Goal: Check status: Check status

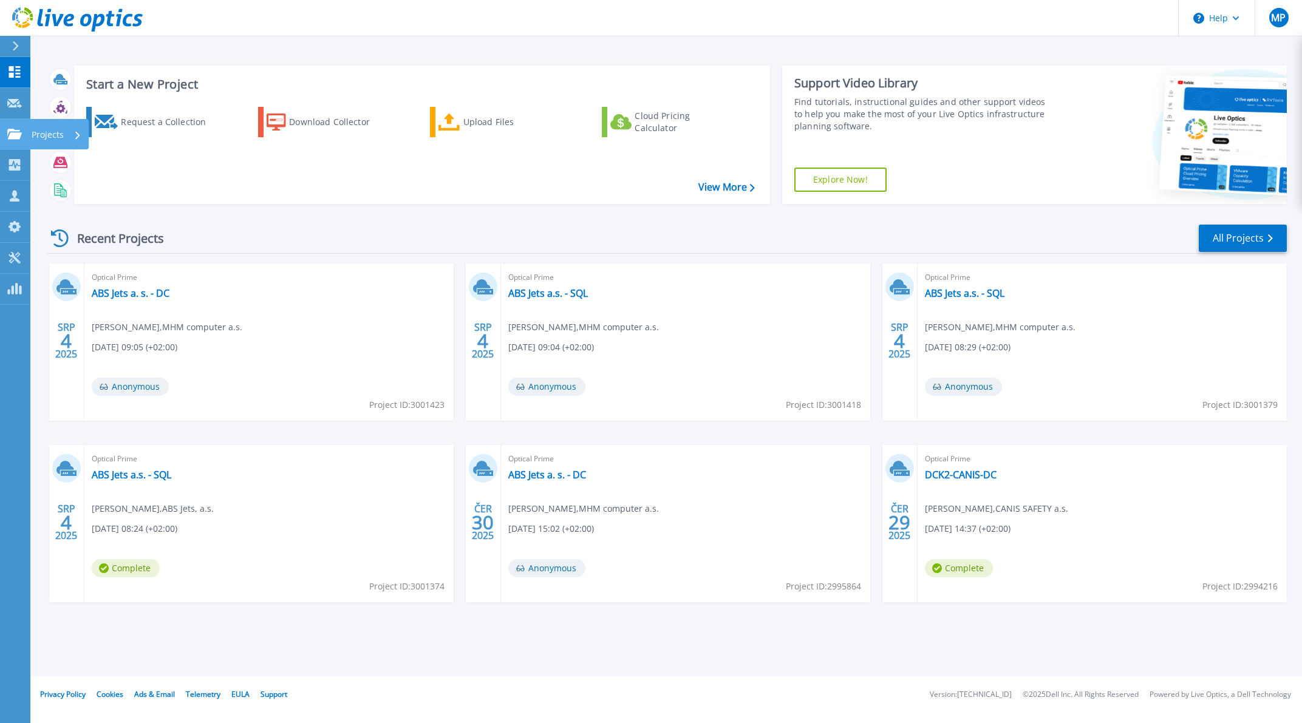
click at [60, 137] on p "Projects" at bounding box center [48, 135] width 32 height 32
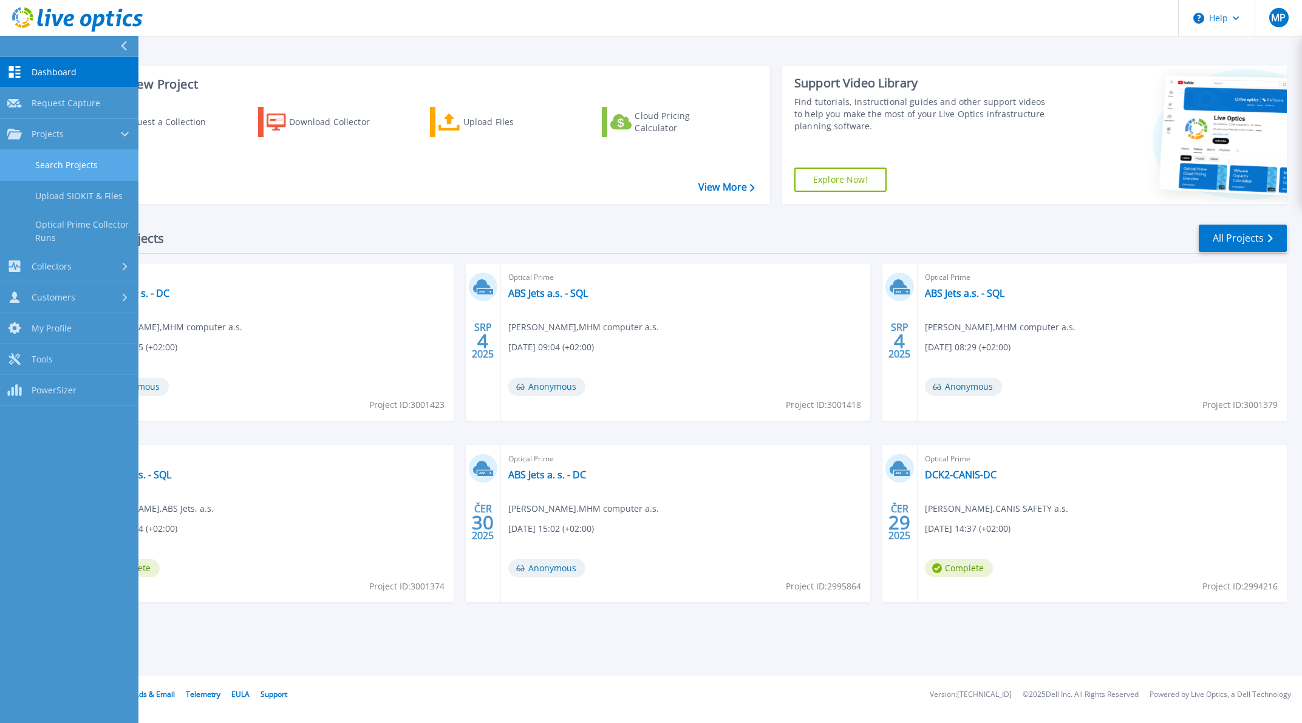
click at [66, 168] on link "Search Projects" at bounding box center [69, 165] width 138 height 31
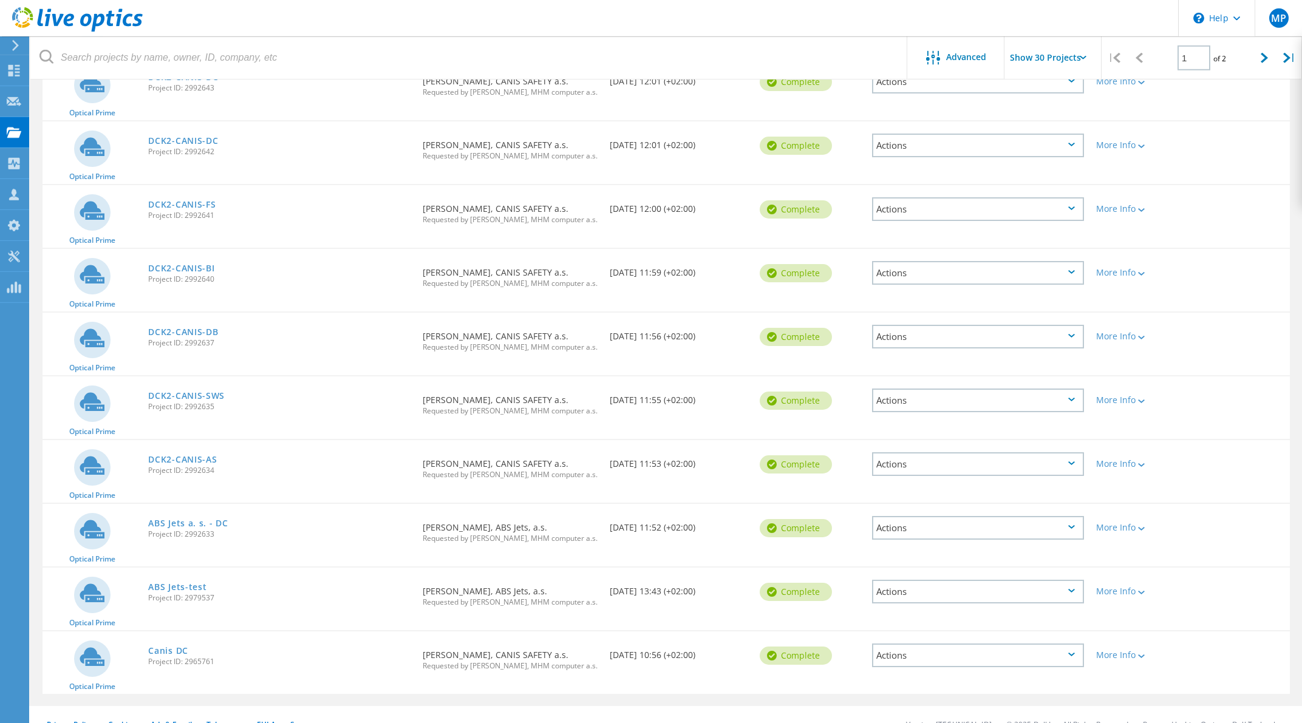
scroll to position [1436, 0]
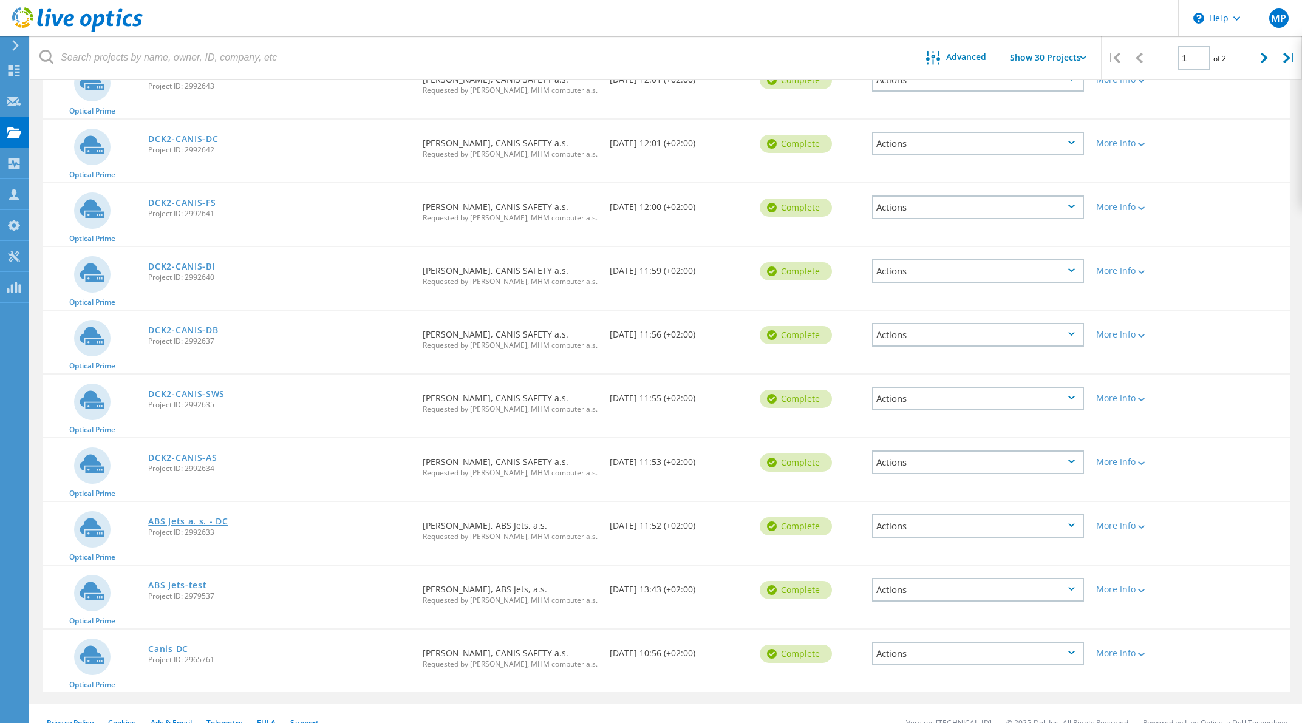
click at [191, 517] on link "ABS Jets a. s. - DC" at bounding box center [188, 521] width 80 height 8
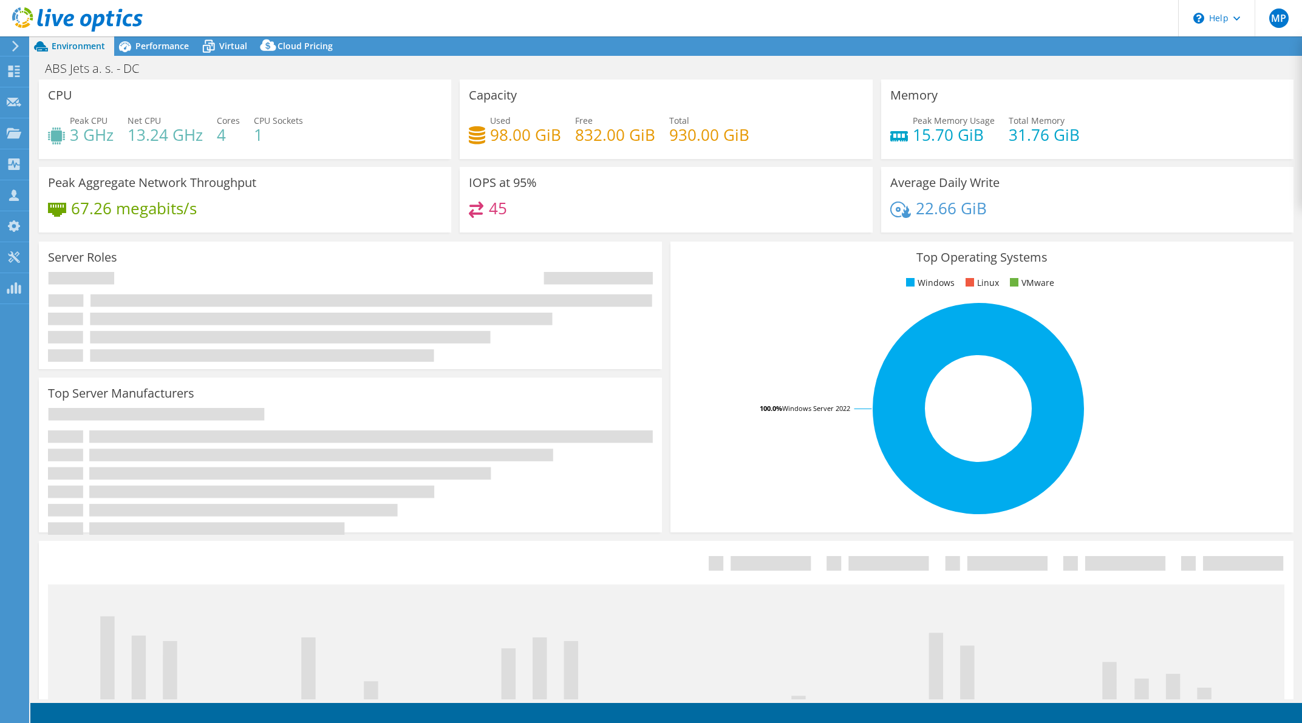
select select "EUFrankfurt"
select select "USD"
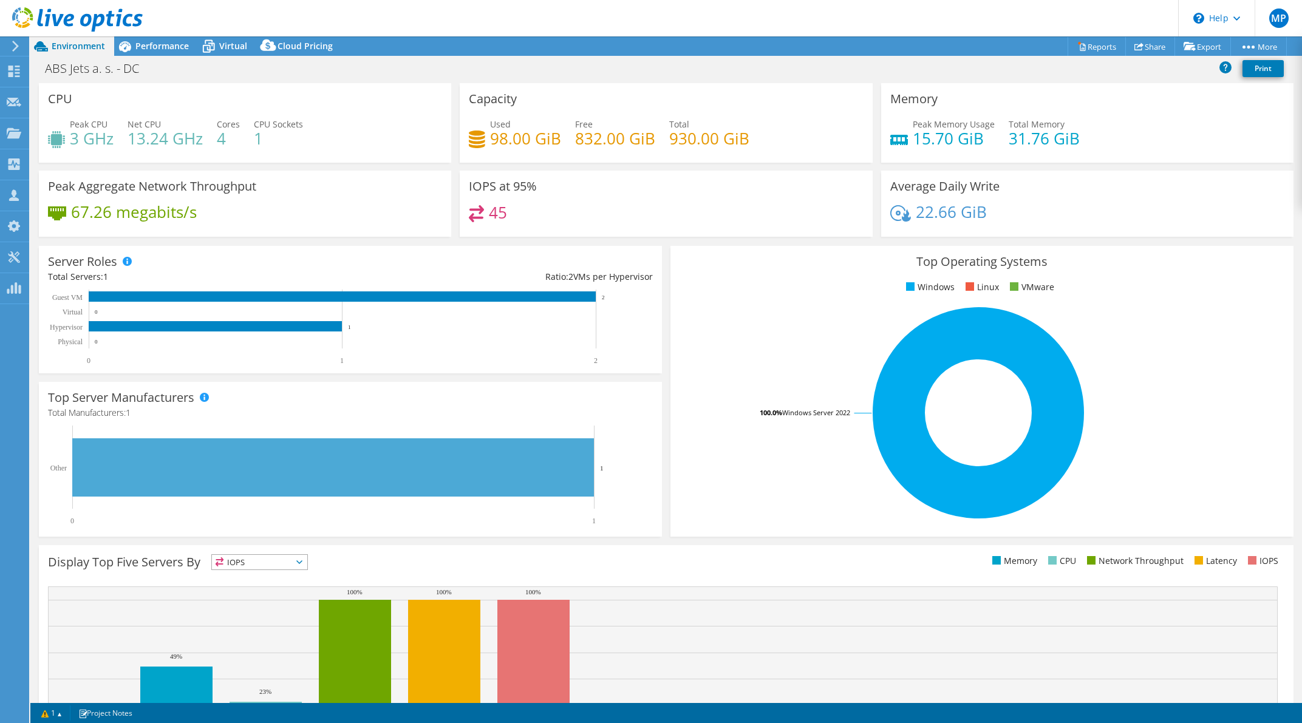
click at [158, 36] on header "MP Channel Partner Marek Pavlík marek.pavlik@mhm.cz MHM computer a.s. My Profil…" at bounding box center [651, 18] width 1302 height 36
click at [156, 50] on span "Performance" at bounding box center [161, 46] width 53 height 12
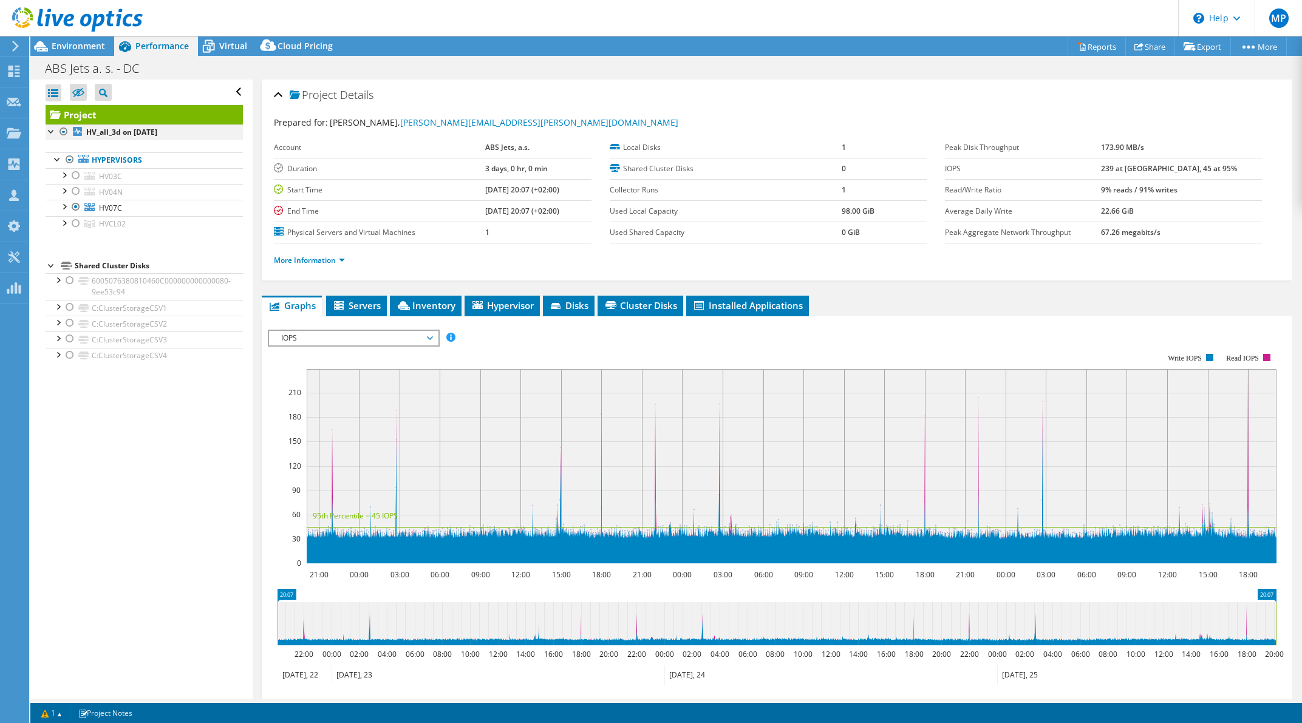
click at [63, 132] on div at bounding box center [64, 131] width 12 height 15
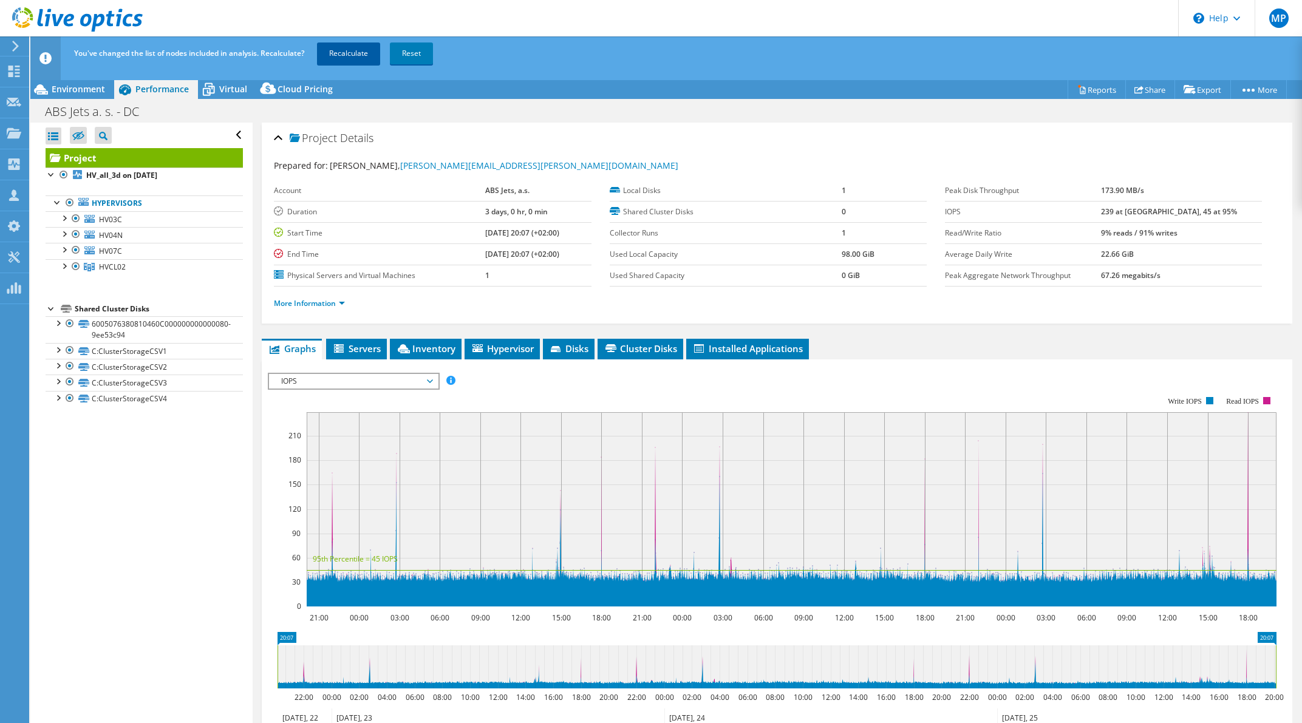
click at [349, 58] on link "Recalculate" at bounding box center [348, 53] width 63 height 22
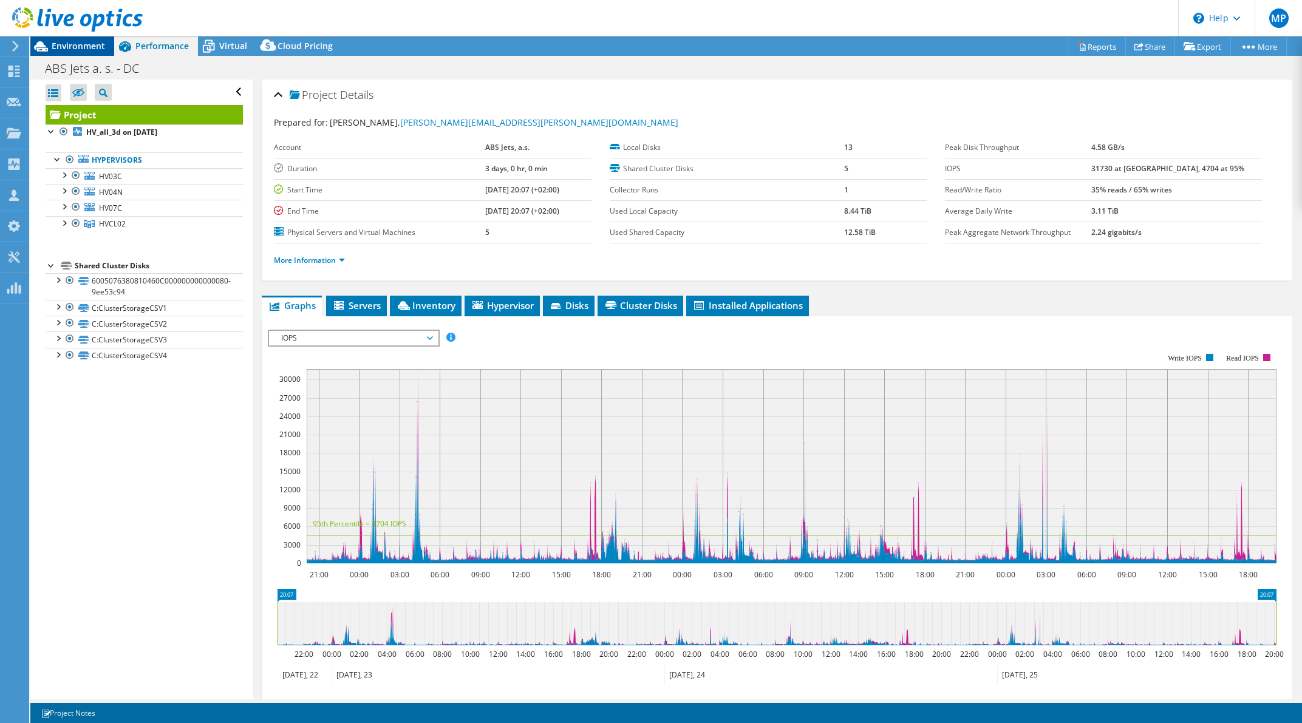
click at [76, 44] on span "Environment" at bounding box center [78, 46] width 53 height 12
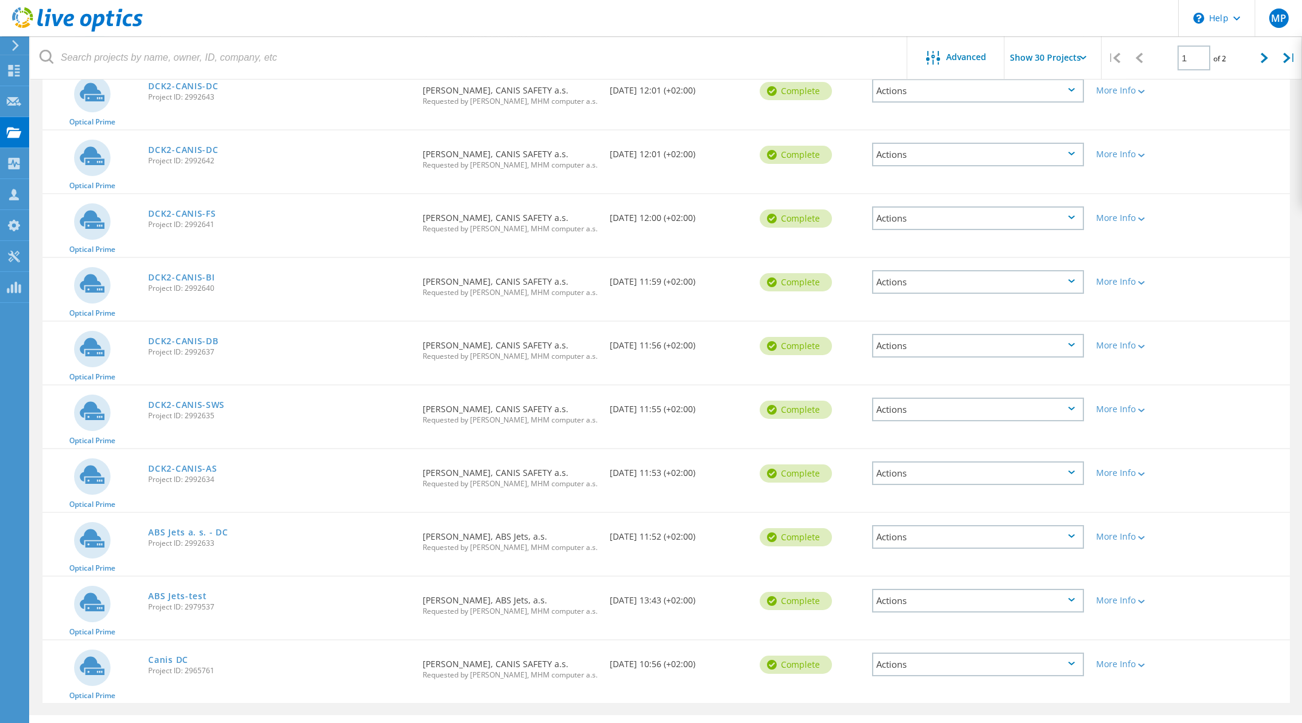
scroll to position [1436, 0]
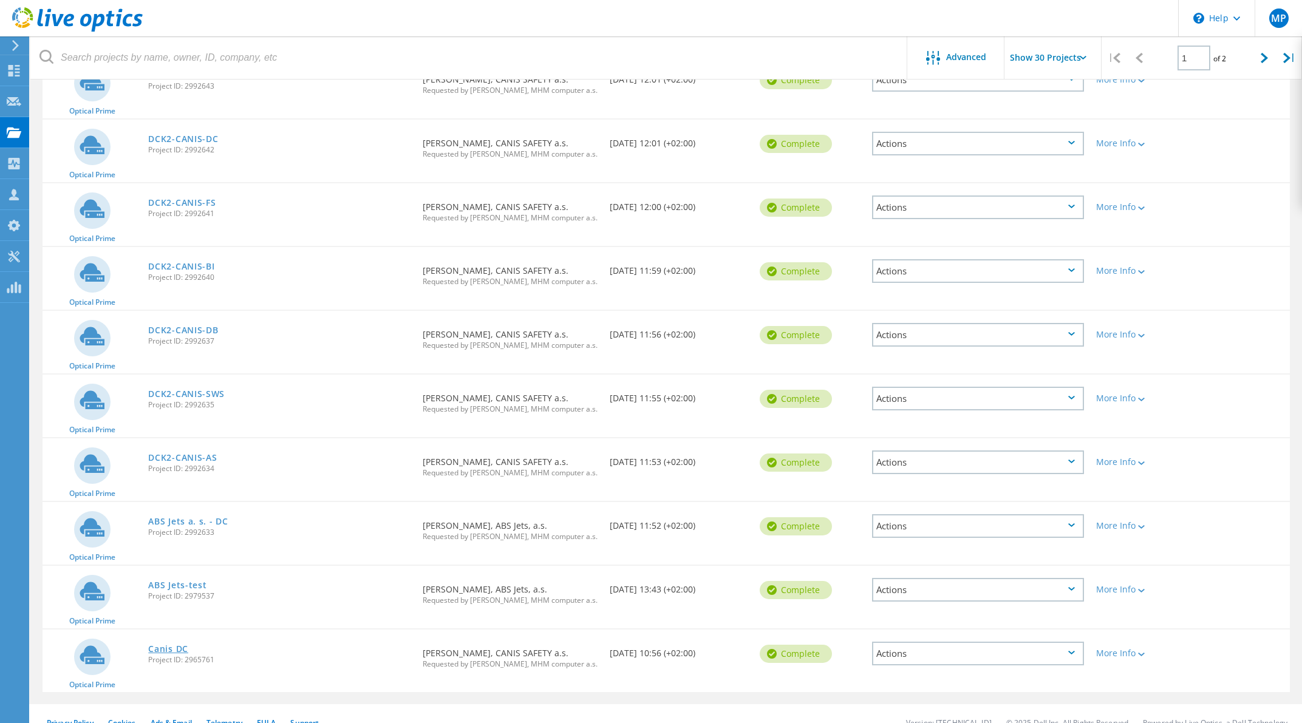
click at [172, 645] on link "Canis DC" at bounding box center [168, 649] width 40 height 8
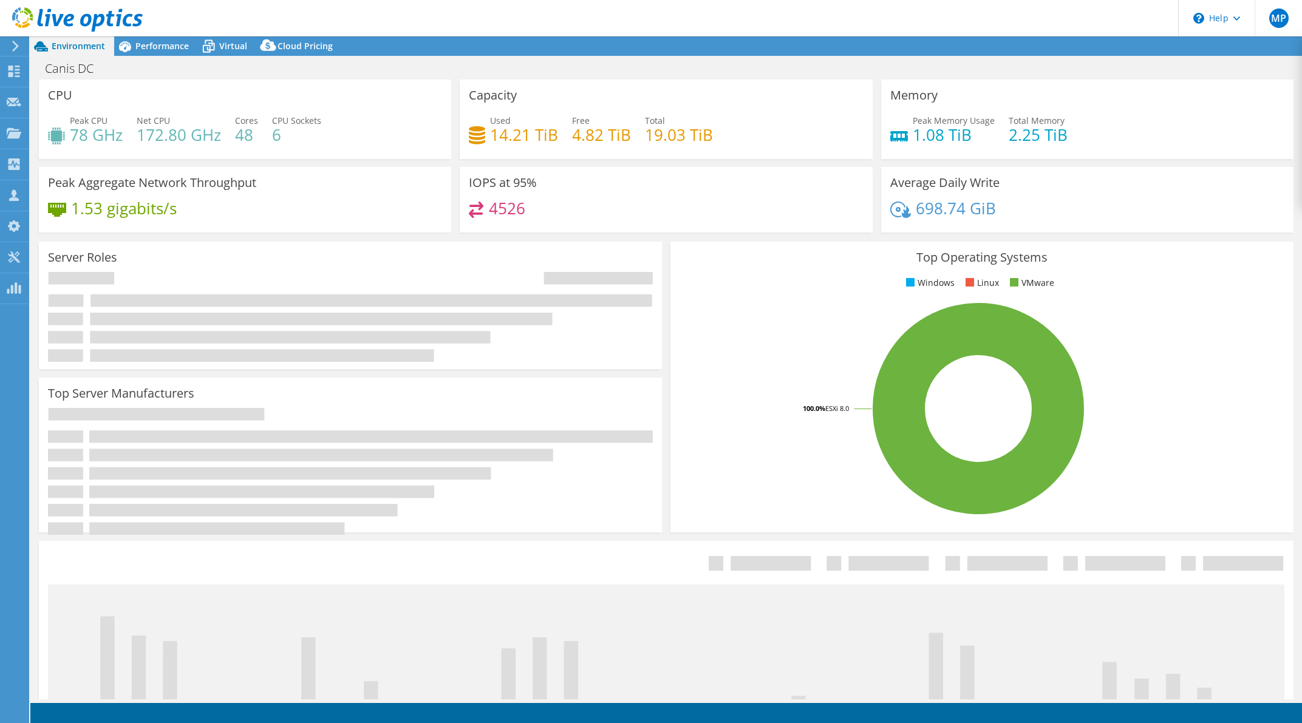
select select "EUFrankfurt"
select select "USD"
